Goal: Task Accomplishment & Management: Manage account settings

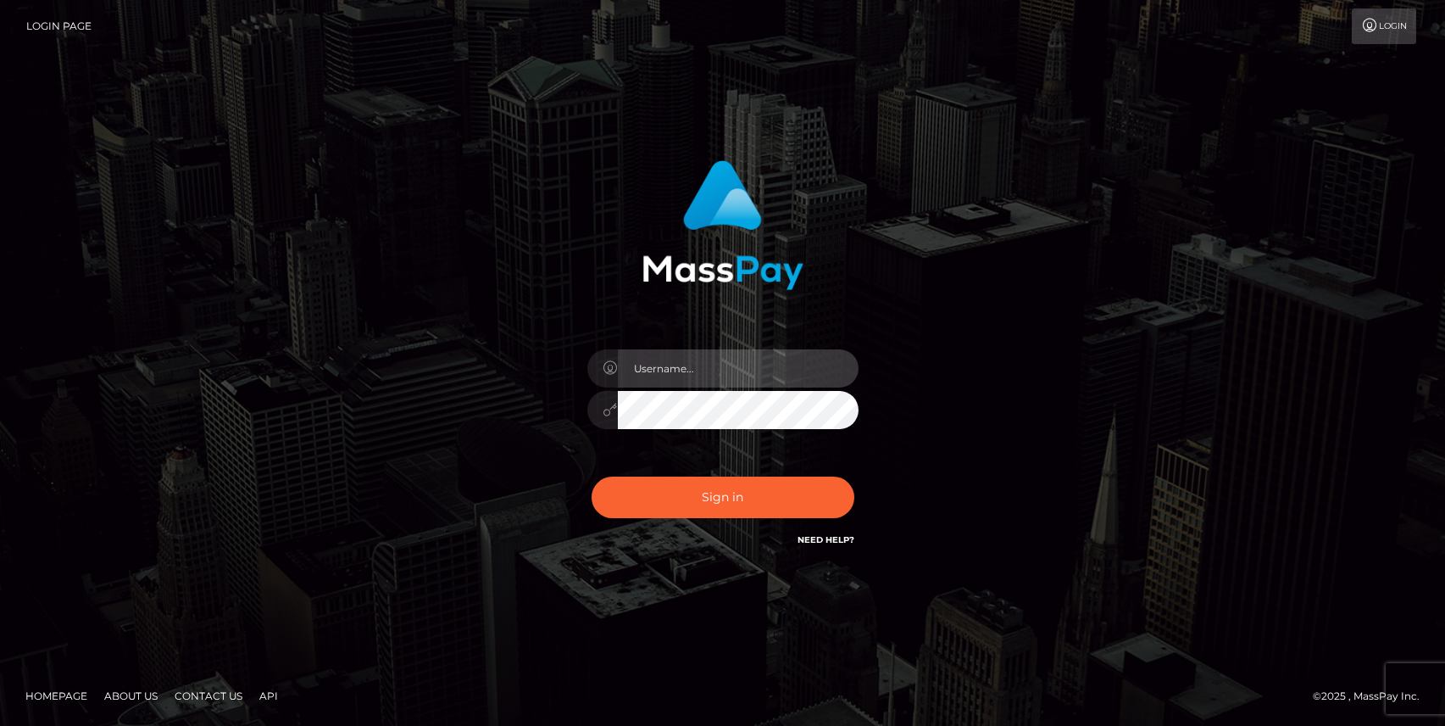
drag, startPoint x: 0, startPoint y: 0, endPoint x: 701, endPoint y: 368, distance: 791.7
click at [710, 366] on input "text" at bounding box center [738, 368] width 241 height 38
type input "[EMAIL_ADDRESS][DOMAIN_NAME]"
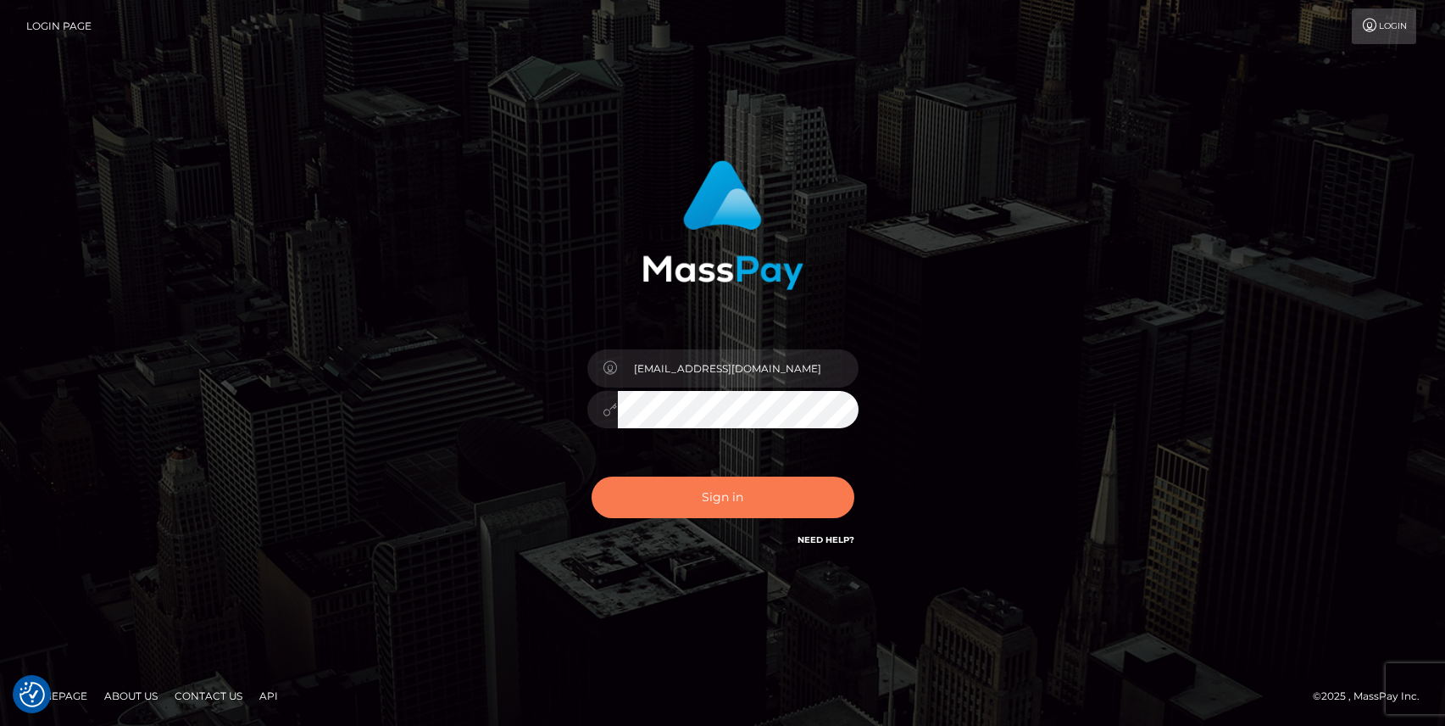
click at [746, 503] on button "Sign in" at bounding box center [723, 497] width 263 height 42
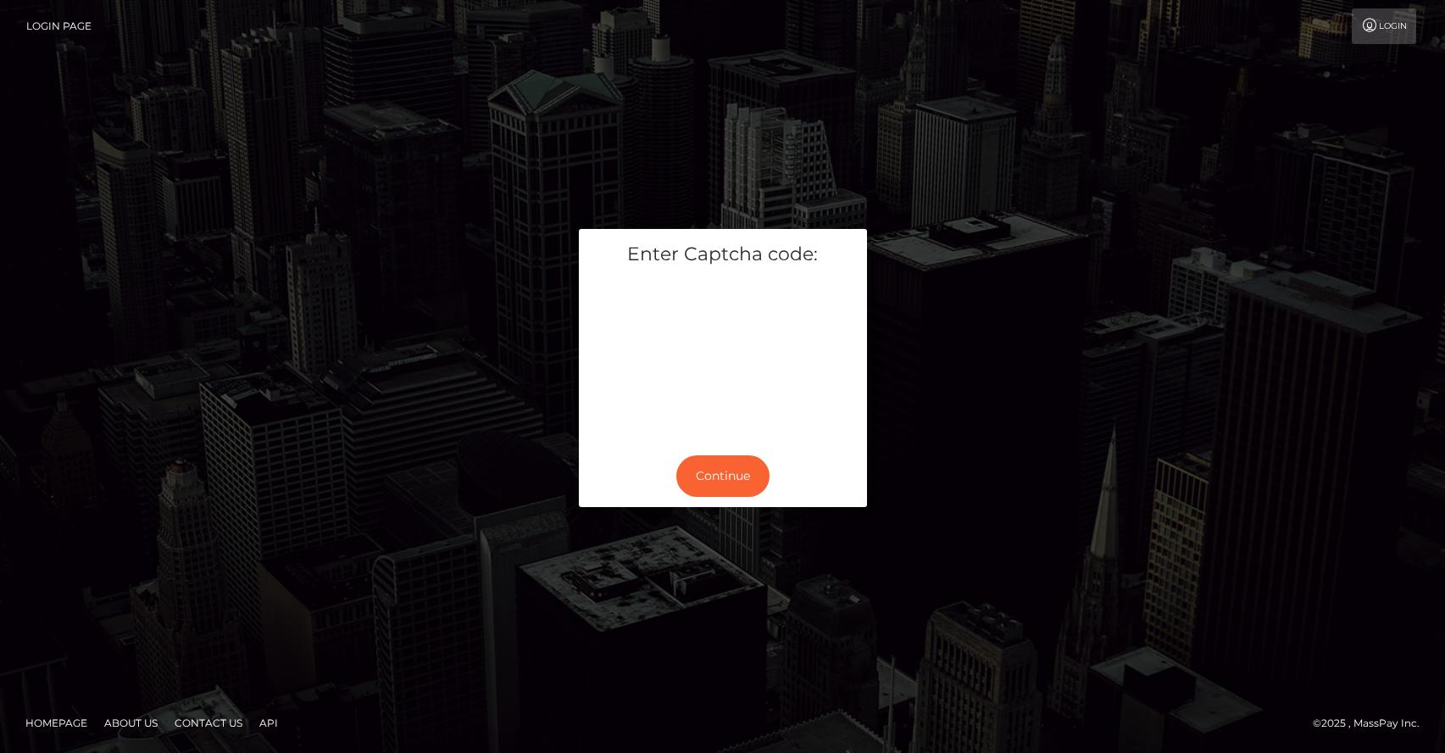
click at [747, 471] on button "Continue" at bounding box center [722, 476] width 93 height 42
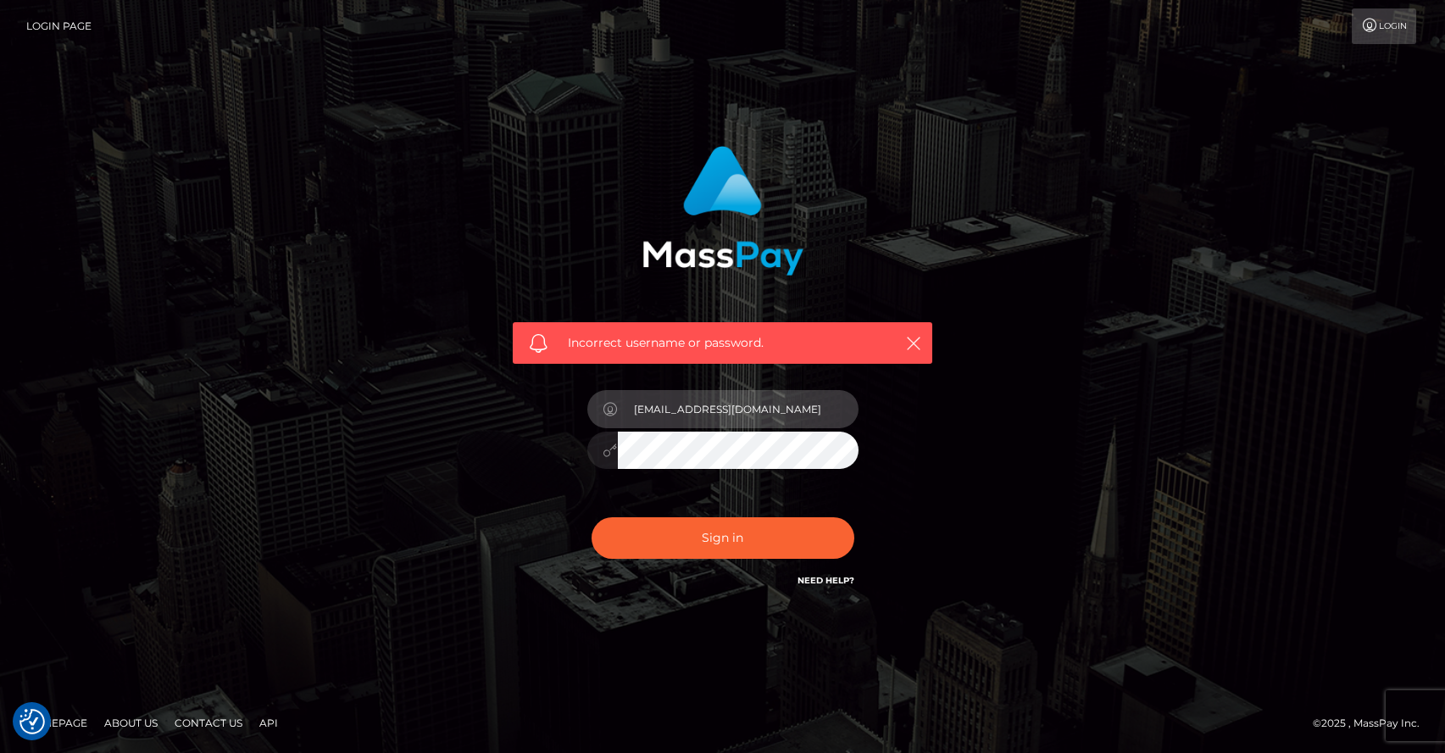
type input "ariane@gladmac.com"
click at [790, 535] on button "Sign in" at bounding box center [723, 538] width 263 height 42
